Goal: Obtain resource: Obtain resource

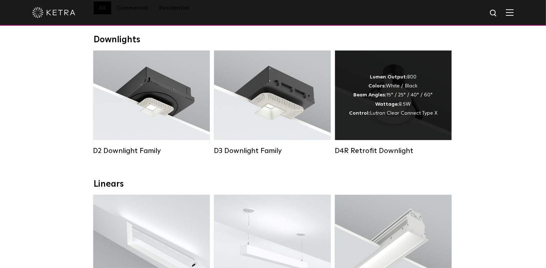
click at [414, 122] on div "Lumen Output: 800 Colors: White / Black Beam Angles: 15° / 25° / 40° / 60° Watt…" at bounding box center [393, 96] width 117 height 90
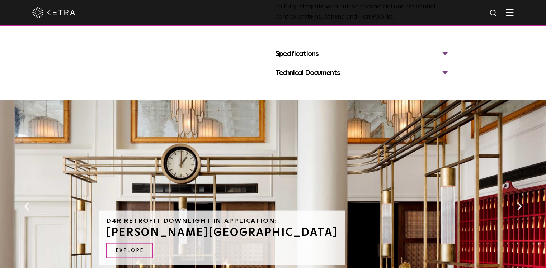
scroll to position [338, 0]
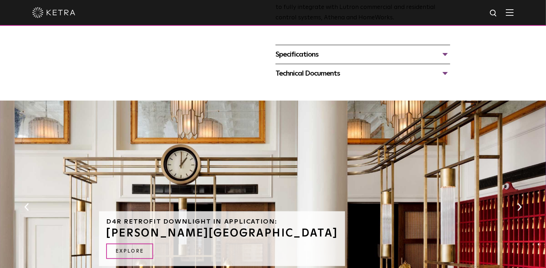
click at [304, 53] on div "Specifications" at bounding box center [362, 54] width 175 height 11
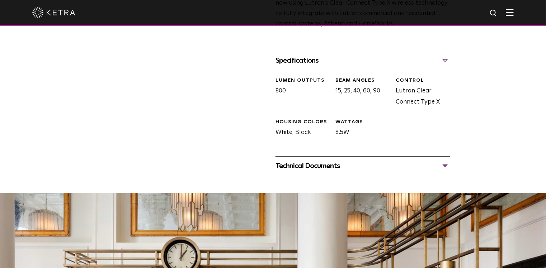
scroll to position [330, 0]
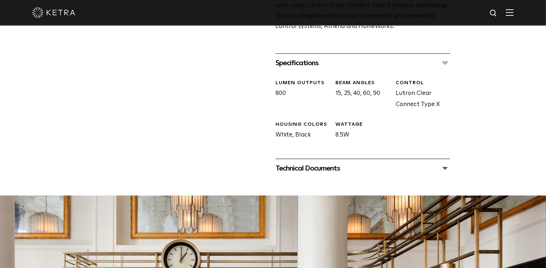
click at [304, 168] on div "Technical Documents" at bounding box center [362, 168] width 175 height 11
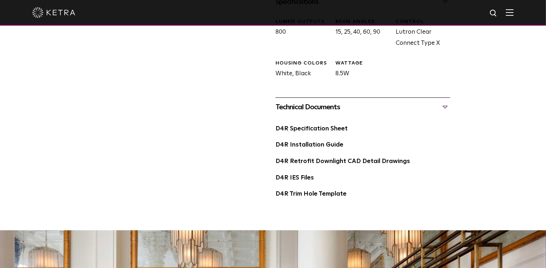
scroll to position [391, 0]
click at [318, 128] on link "D4R Specification Sheet" at bounding box center [311, 129] width 72 height 6
